Goal: Check status: Check status

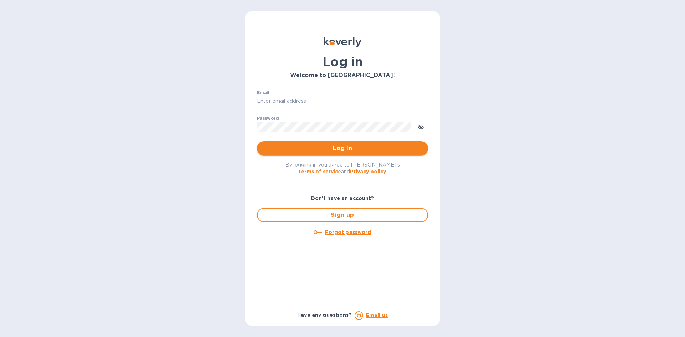
type input "[EMAIL_ADDRESS][DOMAIN_NAME]"
click at [406, 145] on span "Log in" at bounding box center [342, 148] width 160 height 9
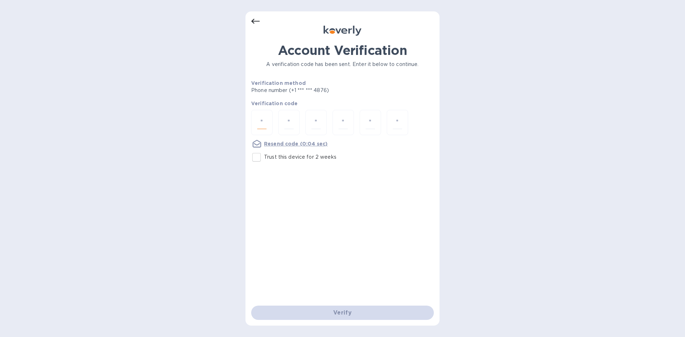
click at [262, 119] on input "number" at bounding box center [261, 122] width 9 height 13
type input "8"
type input "1"
type input "5"
type input "0"
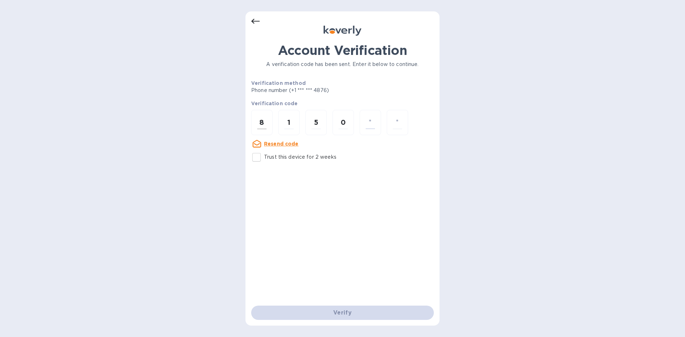
type input "9"
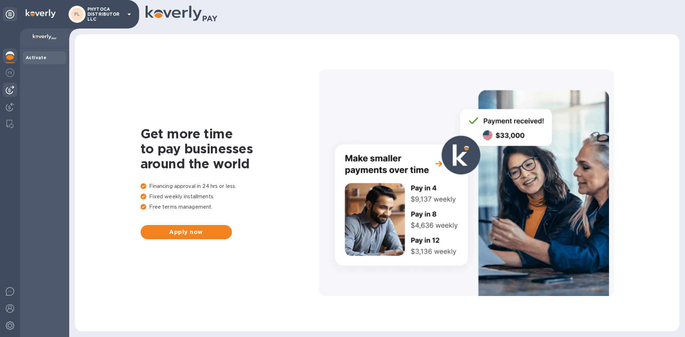
click at [9, 89] on img at bounding box center [10, 90] width 9 height 9
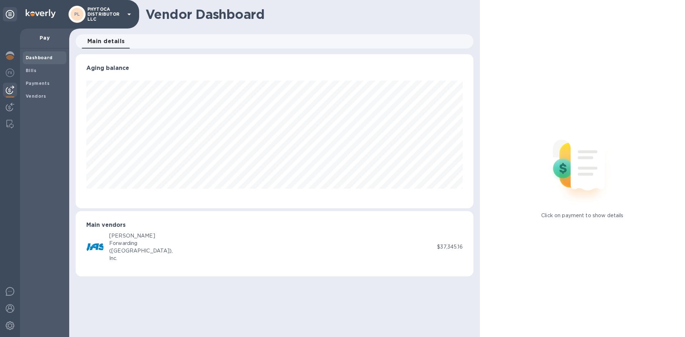
scroll to position [154, 397]
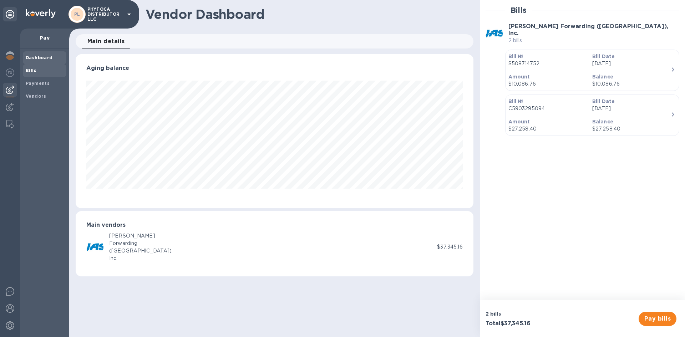
click at [47, 70] on span "Bills" at bounding box center [45, 70] width 38 height 7
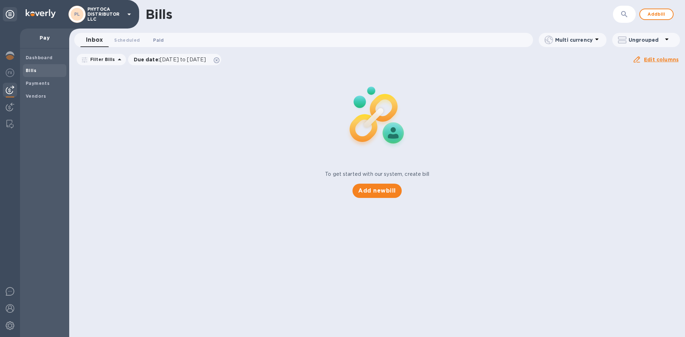
click at [160, 39] on span "Paid 0" at bounding box center [158, 39] width 11 height 7
